Goal: Browse casually: Explore the website without a specific task or goal

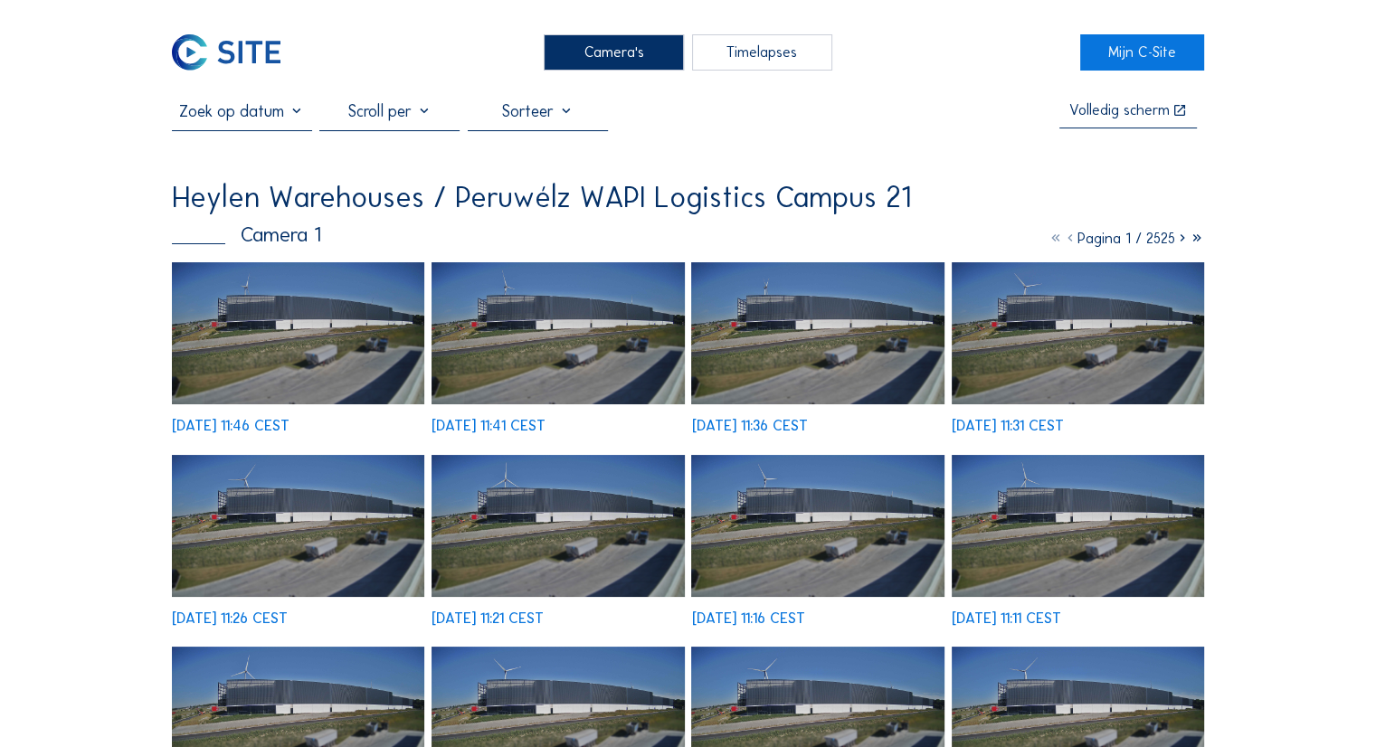
click at [291, 390] on img at bounding box center [298, 333] width 252 height 142
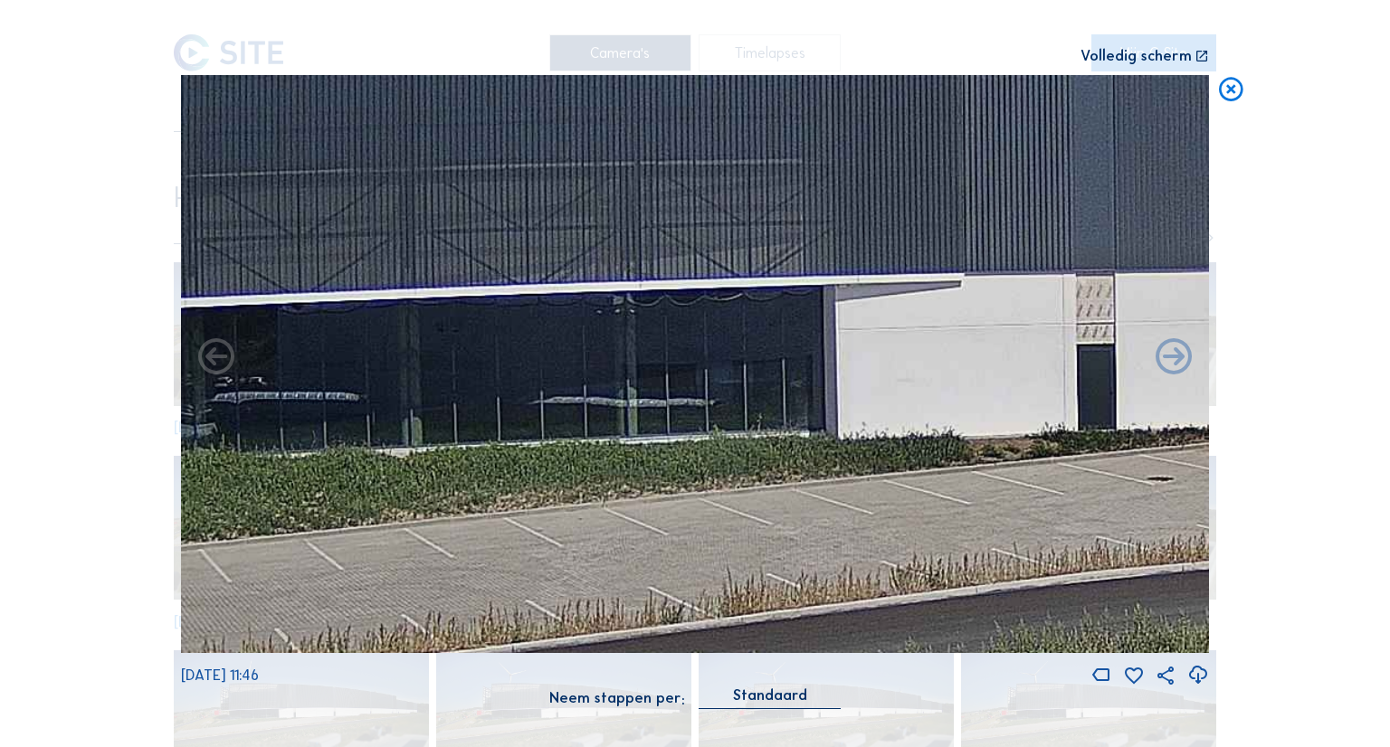
drag, startPoint x: 680, startPoint y: 370, endPoint x: 1141, endPoint y: 517, distance: 483.5
click at [1141, 517] on img at bounding box center [695, 364] width 1028 height 578
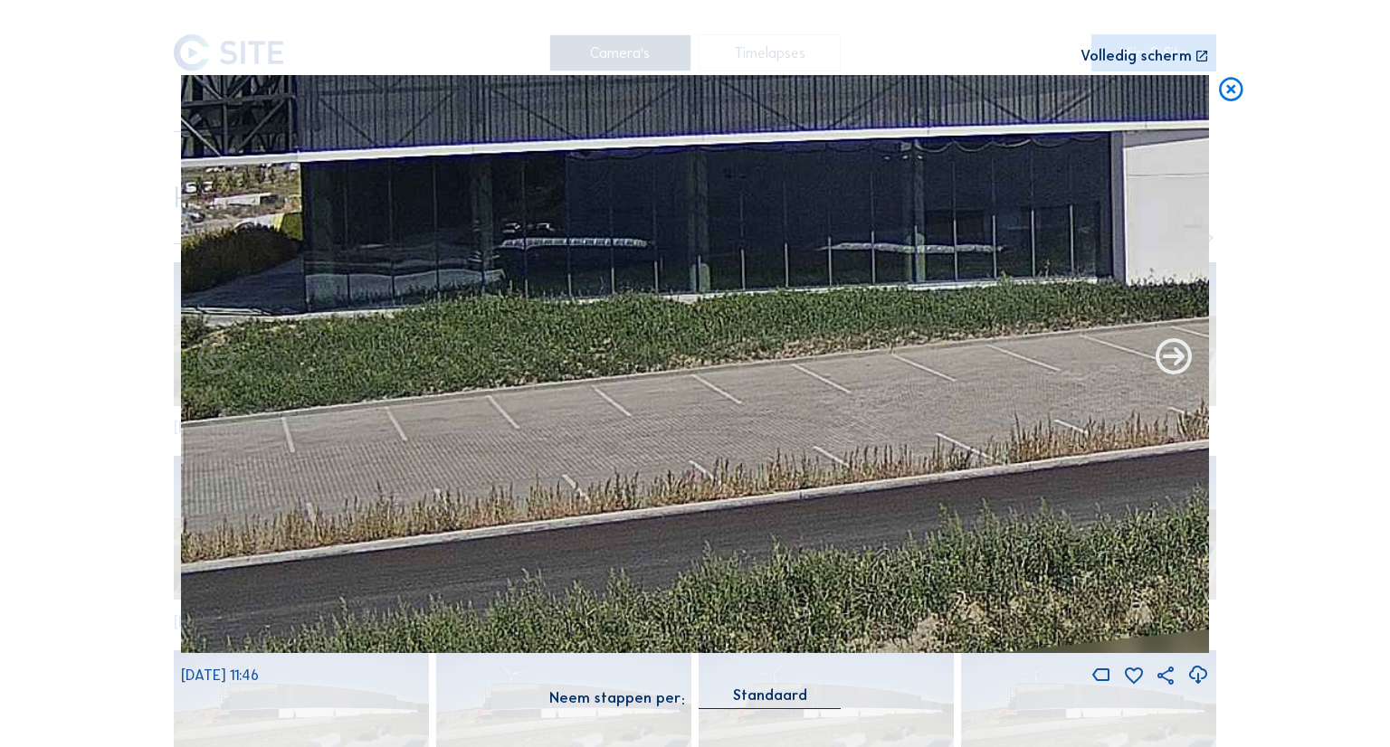
drag, startPoint x: 836, startPoint y: 511, endPoint x: 1187, endPoint y: 378, distance: 375.4
click at [1187, 378] on div "[DATE] 11:46" at bounding box center [695, 381] width 1028 height 612
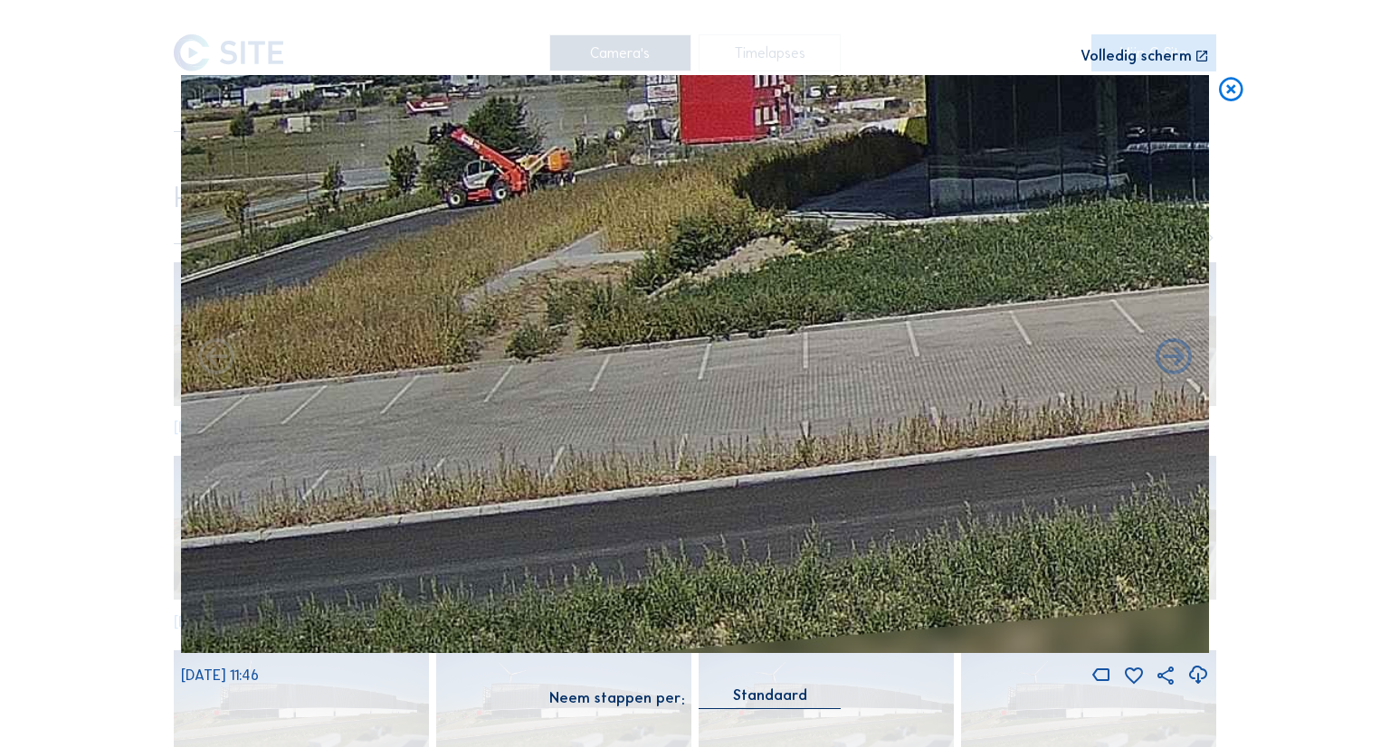
drag, startPoint x: 543, startPoint y: 398, endPoint x: 1124, endPoint y: 277, distance: 593.3
click at [1124, 277] on img at bounding box center [695, 364] width 1028 height 578
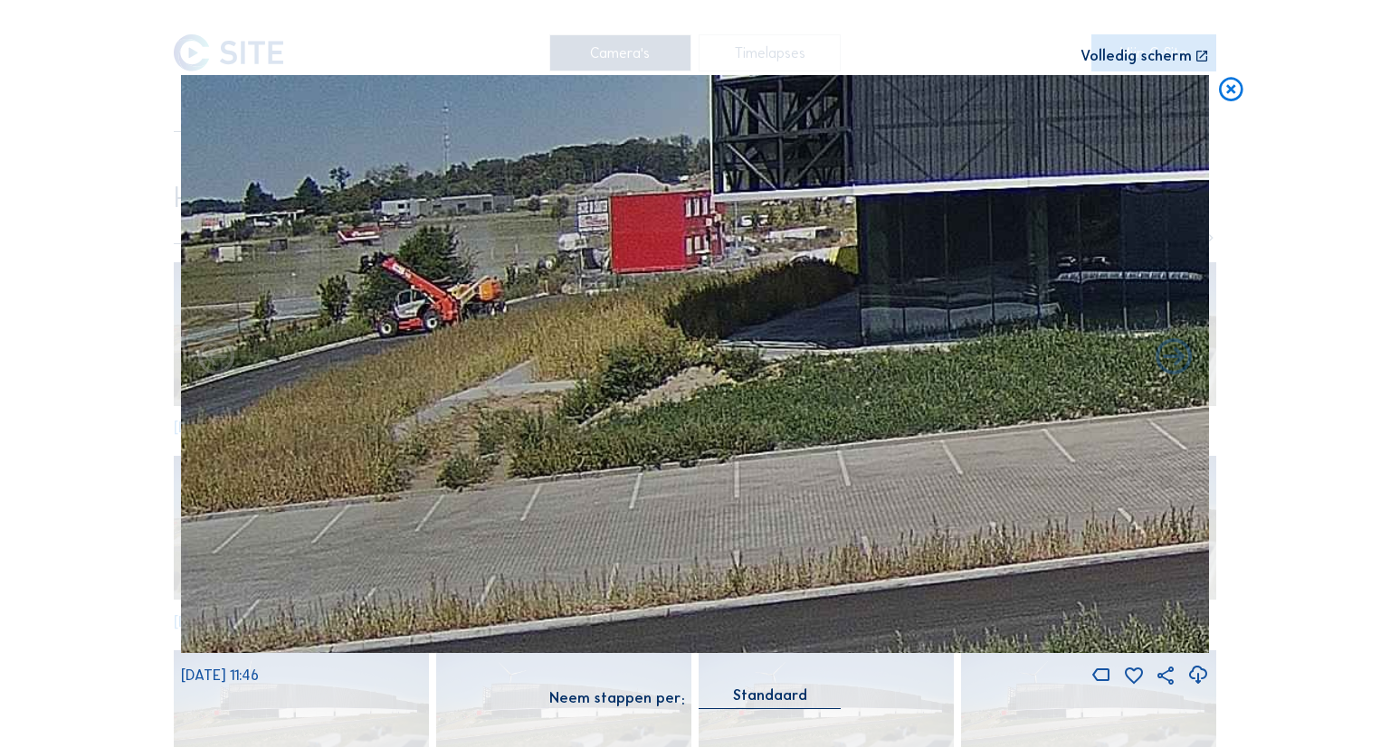
drag, startPoint x: 835, startPoint y: 232, endPoint x: 954, endPoint y: 372, distance: 184.2
click at [954, 372] on img at bounding box center [695, 364] width 1028 height 578
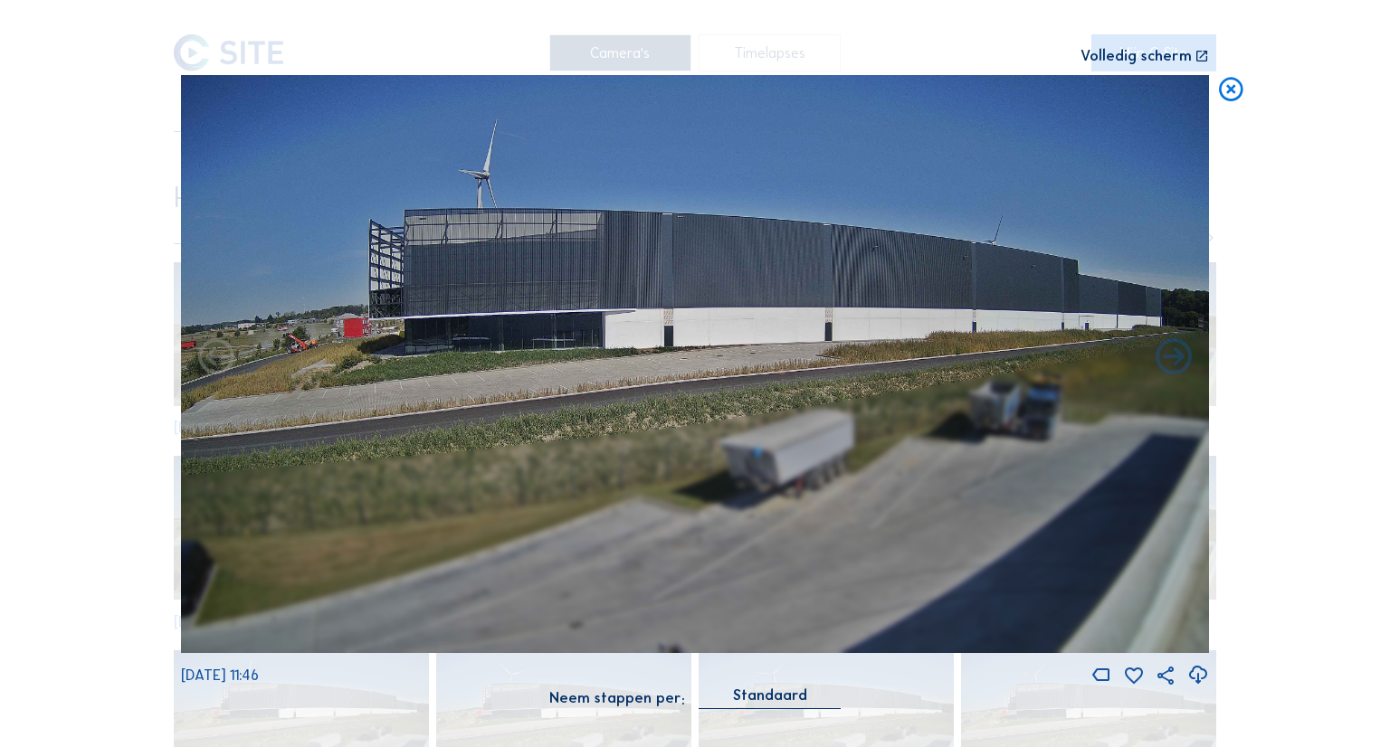
click at [583, 442] on img at bounding box center [695, 364] width 1028 height 578
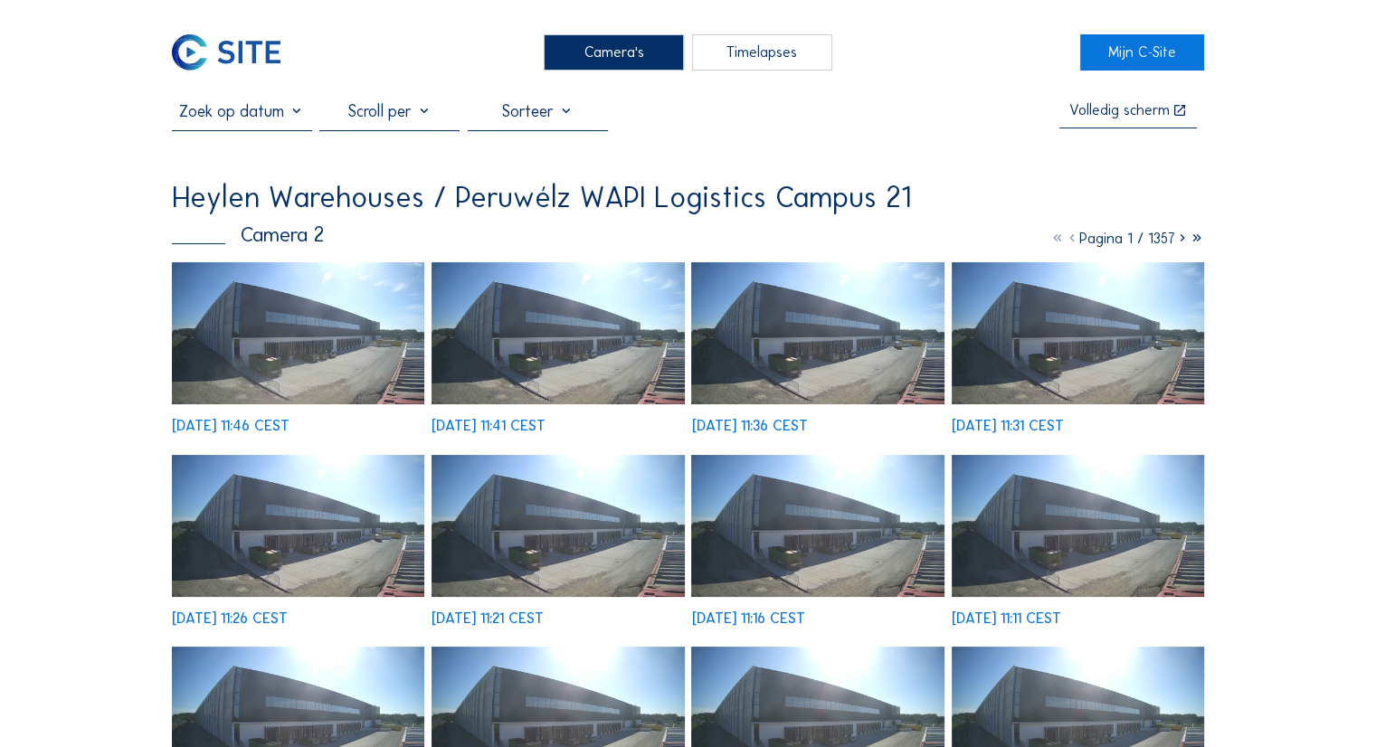
click at [297, 330] on img at bounding box center [298, 333] width 252 height 142
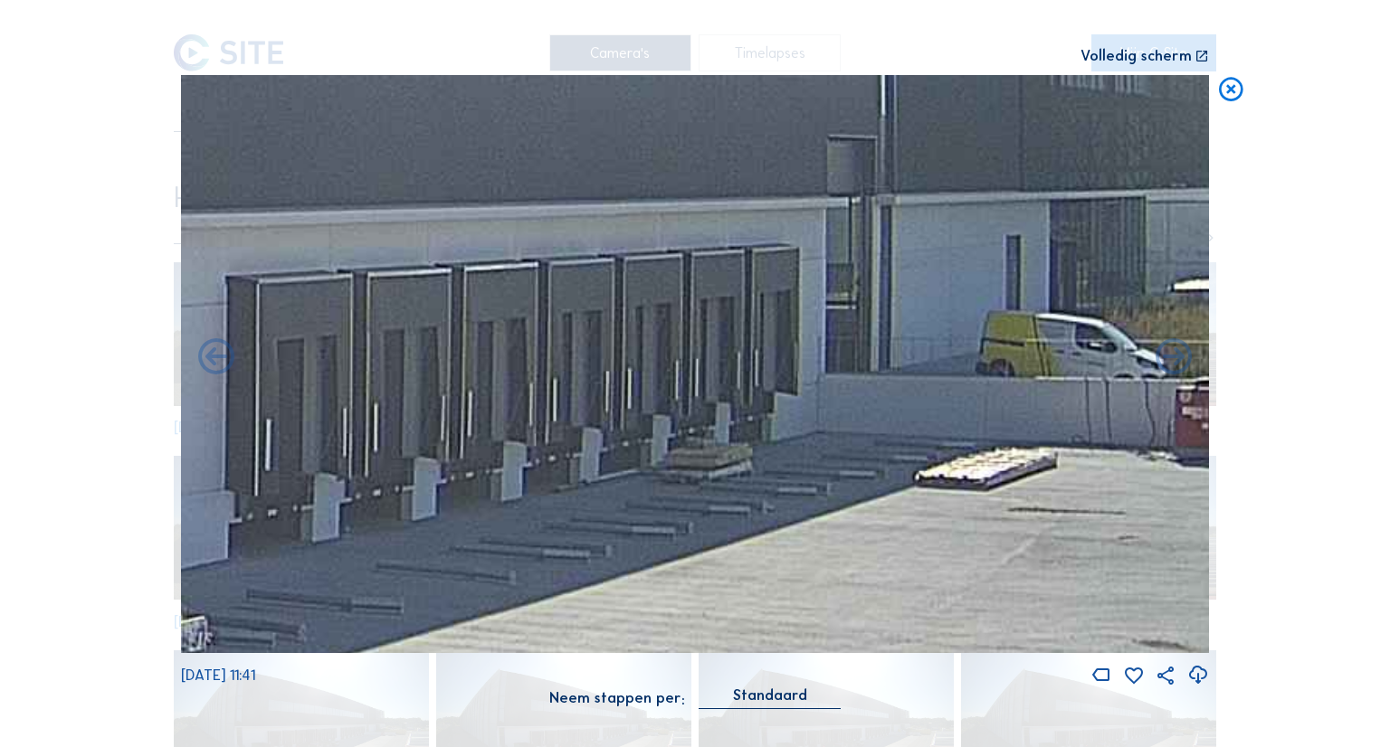
drag, startPoint x: 972, startPoint y: 464, endPoint x: 1215, endPoint y: 312, distance: 286.9
click at [1215, 312] on div "Scroll om door de tijd te reizen | Druk op de 'Alt'-knop + scroll om te Zoomen …" at bounding box center [695, 373] width 1390 height 747
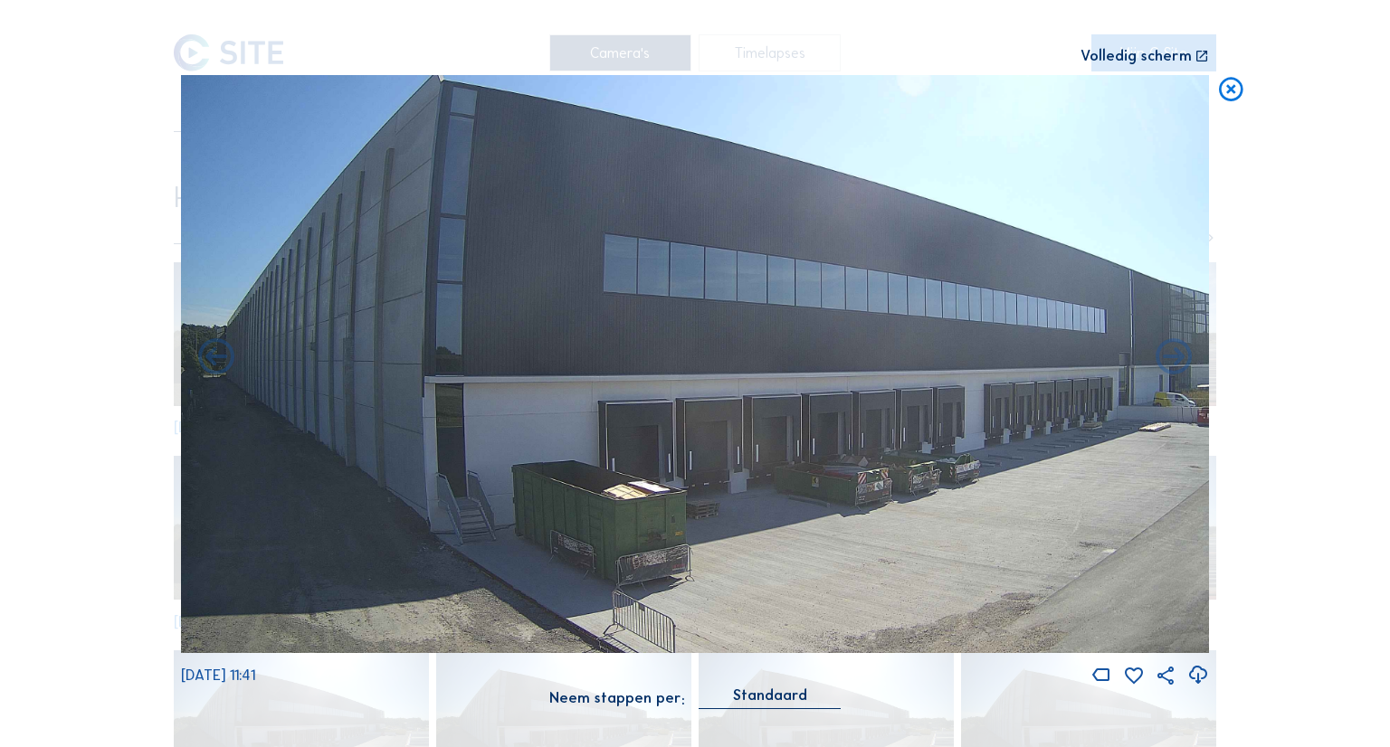
drag, startPoint x: 820, startPoint y: 322, endPoint x: 962, endPoint y: 397, distance: 160.7
click at [962, 397] on img at bounding box center [695, 364] width 1028 height 578
